Goal: Communication & Community: Answer question/provide support

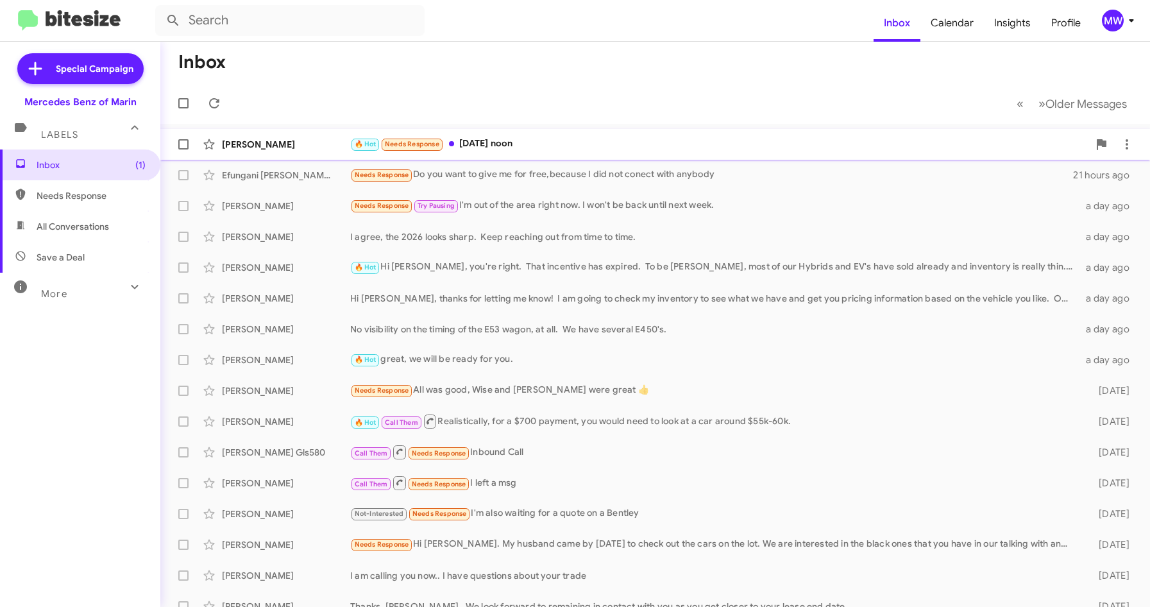
click at [568, 144] on div "🔥 Hot Needs Response [DATE] noon" at bounding box center [719, 144] width 738 height 15
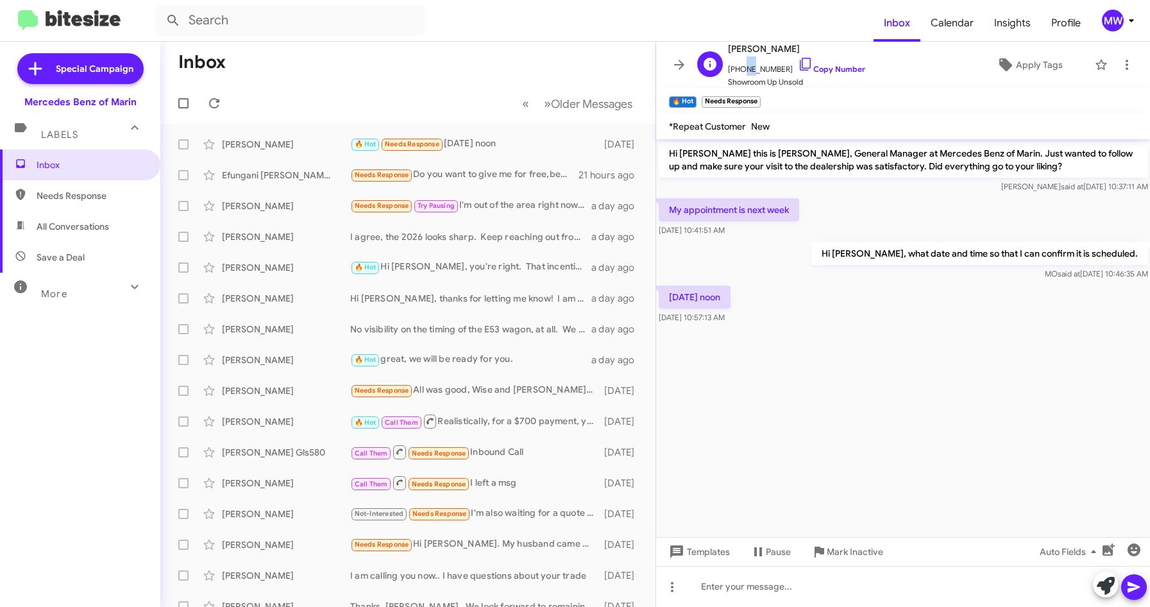
drag, startPoint x: 738, startPoint y: 71, endPoint x: 746, endPoint y: 71, distance: 8.3
click at [746, 71] on span "+14158281584 Copy Number" at bounding box center [796, 65] width 137 height 19
drag, startPoint x: 746, startPoint y: 71, endPoint x: 776, endPoint y: 71, distance: 30.1
click at [776, 71] on span "+14158281584 Copy Number" at bounding box center [796, 65] width 137 height 19
copy span "4158281584"
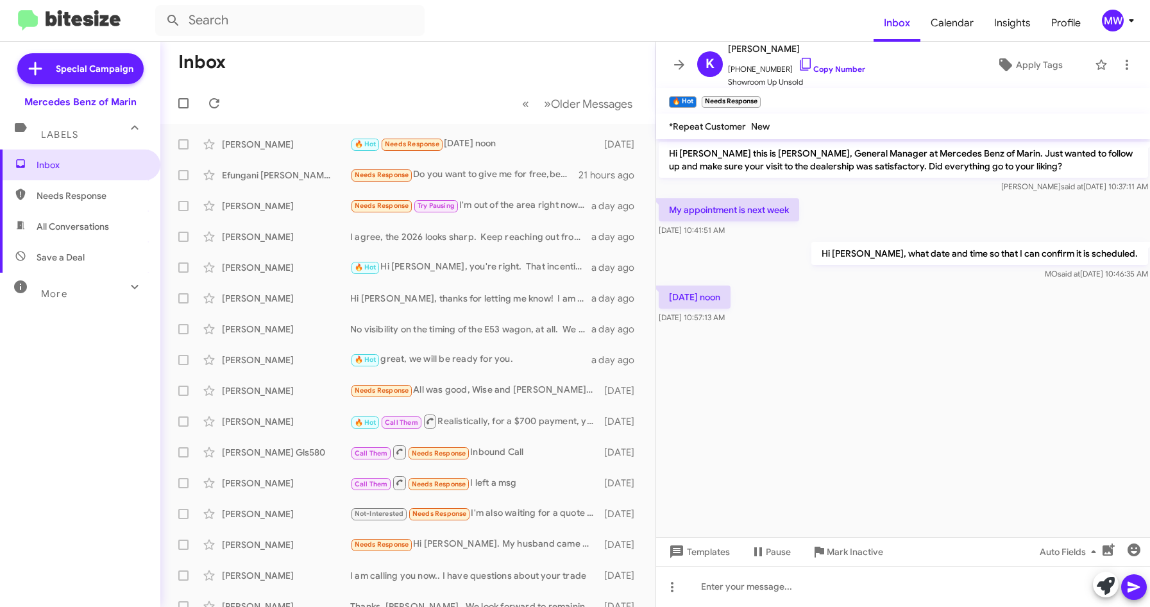
click at [768, 363] on cdk-virtual-scroll-viewport "Hi Karla this is Omar Ibrahimi, General Manager at Mercedes Benz of Marin. Just…" at bounding box center [903, 338] width 494 height 398
click at [730, 302] on p "[DATE] noon" at bounding box center [695, 296] width 72 height 23
click at [757, 301] on div "Oct 9 at noon Oct 1, 2025, 10:57:13 AM" at bounding box center [903, 305] width 494 height 44
click at [721, 303] on p "[DATE] noon" at bounding box center [695, 296] width 72 height 23
